Goal: Find specific page/section: Find specific page/section

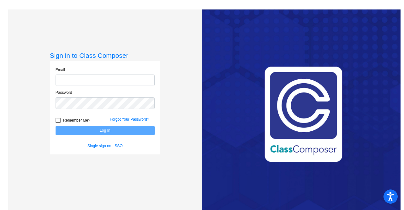
type input "[PERSON_NAME][EMAIL_ADDRESS][PERSON_NAME][DOMAIN_NAME]"
click at [66, 126] on button "Log In" at bounding box center [105, 130] width 99 height 9
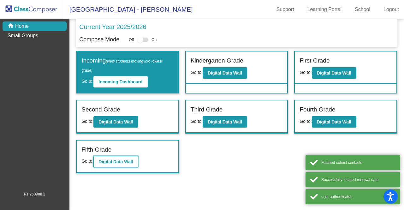
click at [112, 161] on b "Digital Data Wall" at bounding box center [115, 161] width 34 height 5
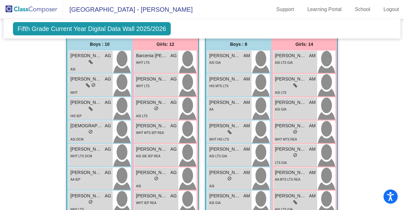
scroll to position [941, 0]
